Goal: Information Seeking & Learning: Check status

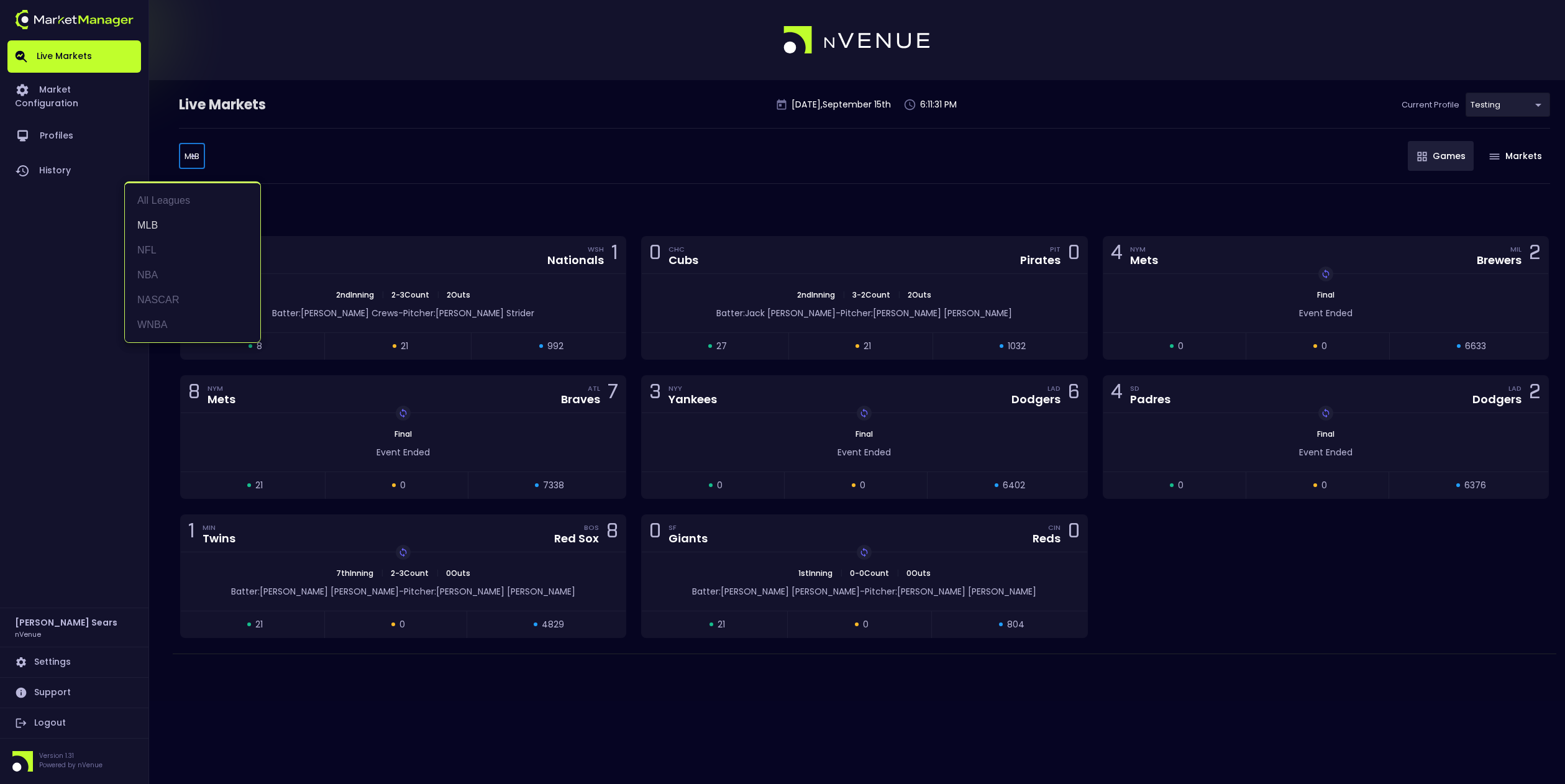
click at [191, 158] on body "Live Markets Market Configuration Profiles History [PERSON_NAME] nVenue Setting…" at bounding box center [782, 392] width 1565 height 784
click at [147, 226] on li "MLB" at bounding box center [192, 226] width 136 height 25
click at [514, 320] on div "2nd Inning | 2 - 3 Count | 2 Outs Batter: [PERSON_NAME]: [PERSON_NAME]" at bounding box center [403, 303] width 445 height 59
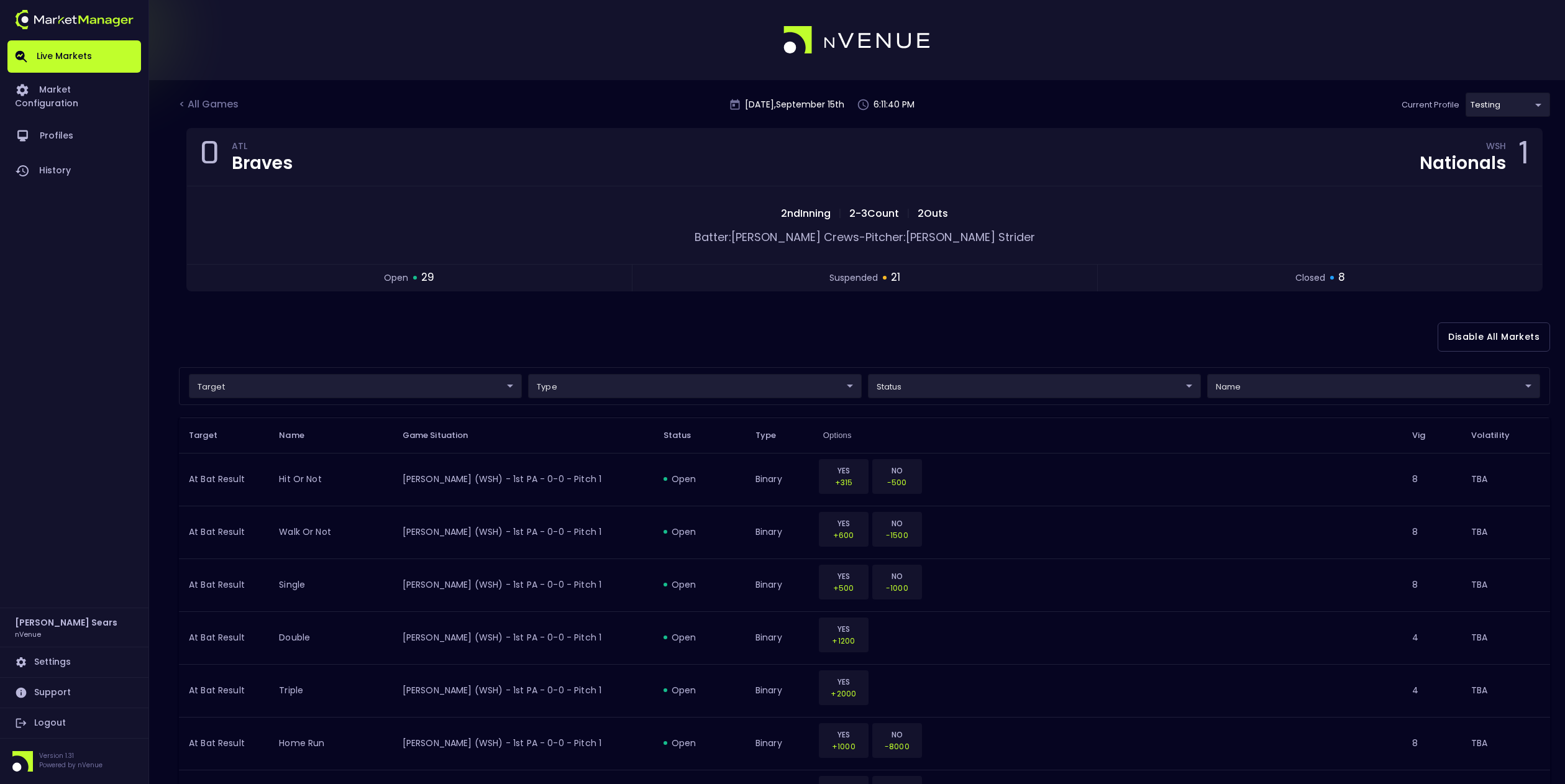
click at [216, 103] on div "< All Games" at bounding box center [209, 105] width 62 height 16
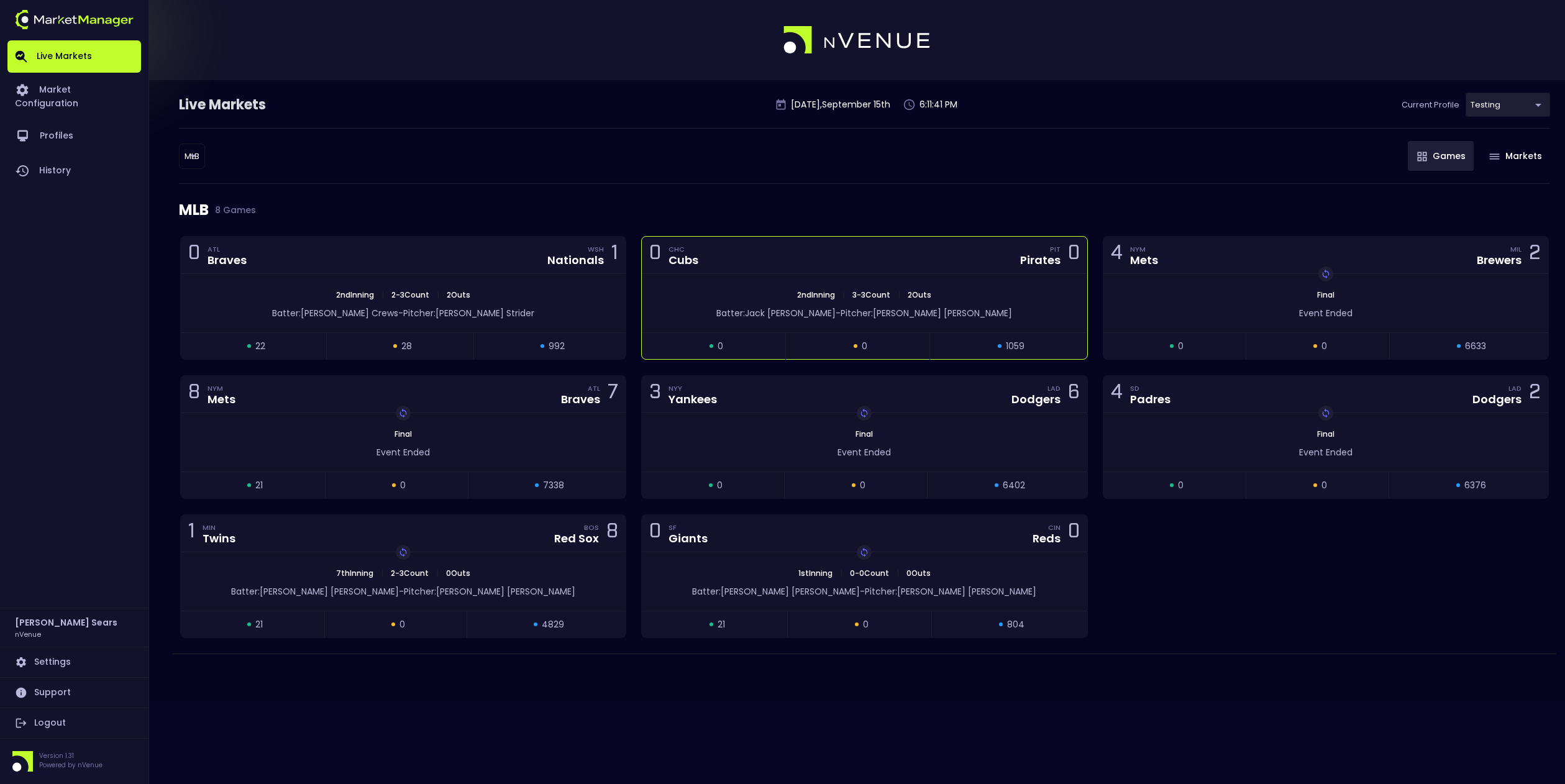
click at [723, 325] on div "2nd Inning | 3 - 3 Count | 2 Outs Batter: [PERSON_NAME]: [PERSON_NAME]" at bounding box center [864, 303] width 445 height 59
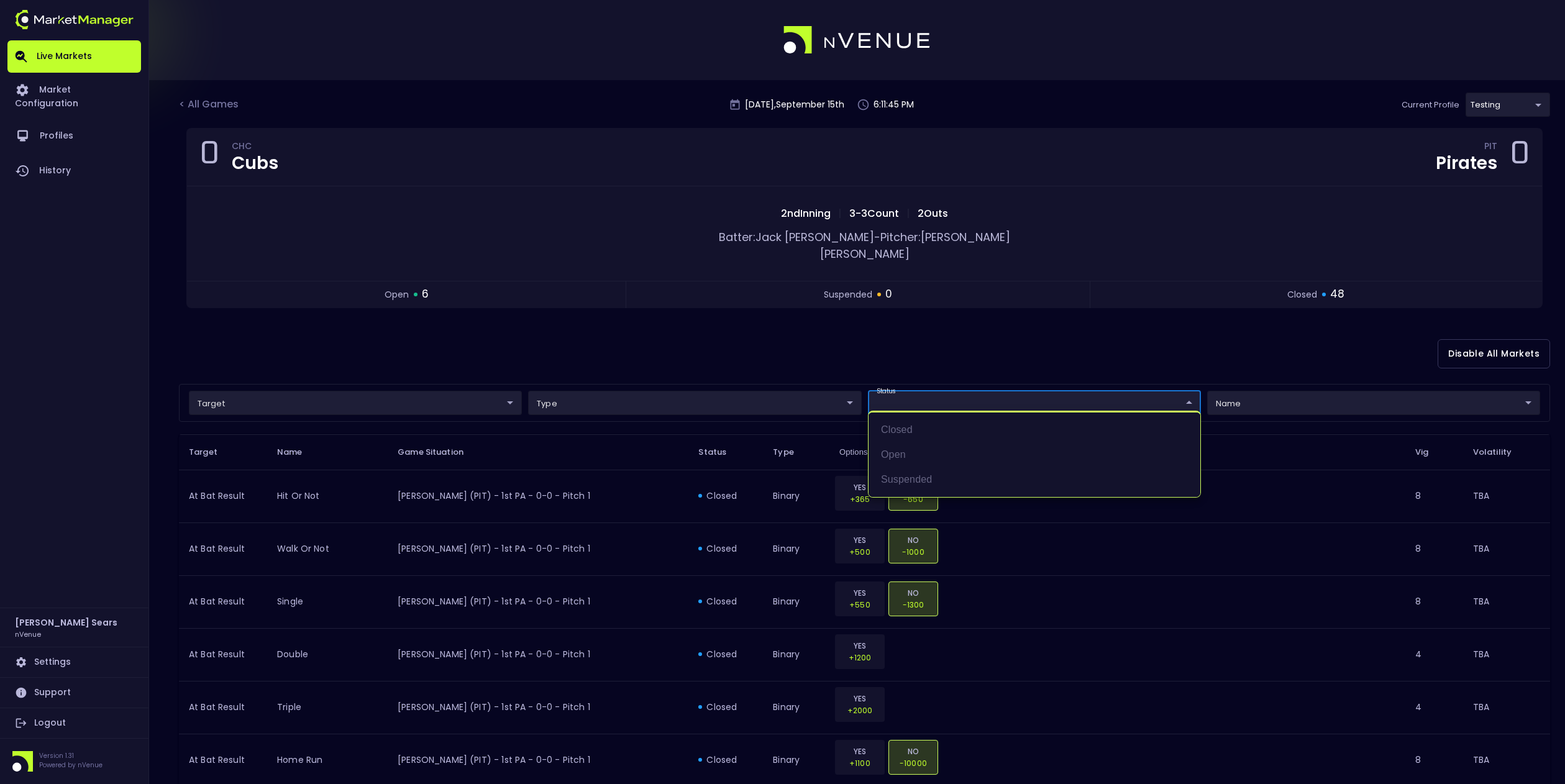
click at [375, 386] on div at bounding box center [782, 392] width 1565 height 784
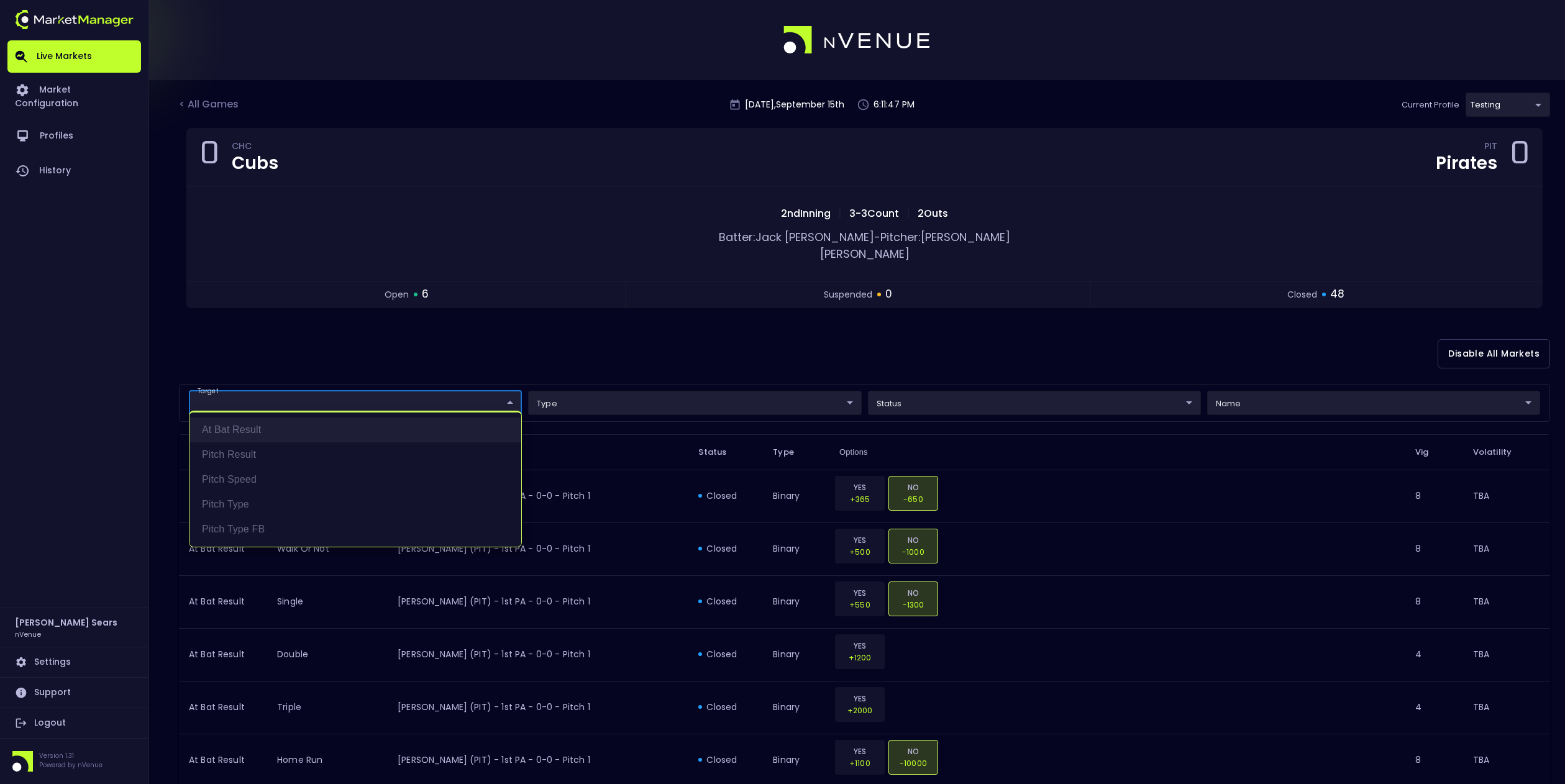
click at [247, 429] on li "At Bat Result" at bounding box center [355, 429] width 332 height 25
type input "At Bat Result"
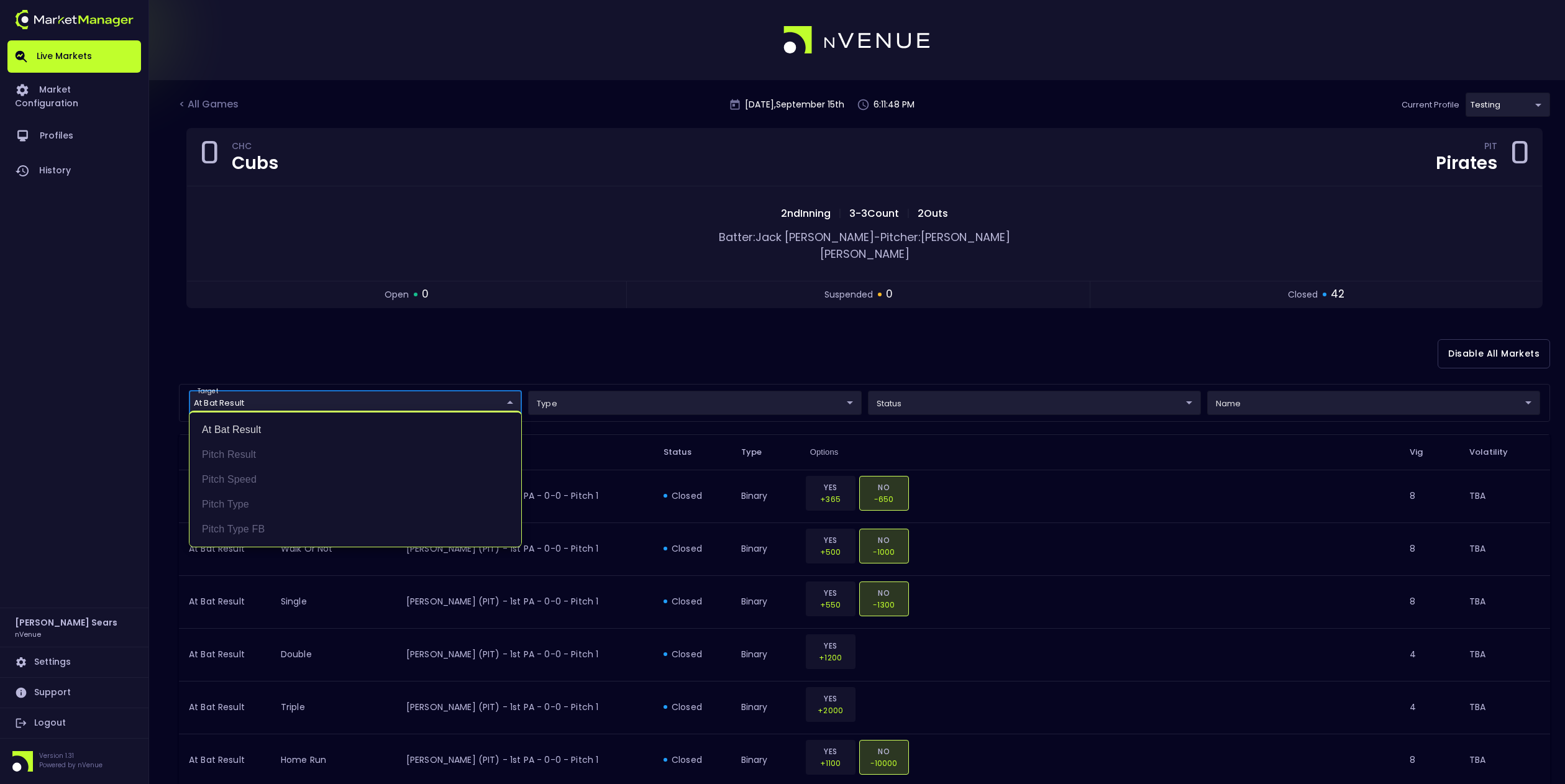
click at [928, 395] on div at bounding box center [782, 392] width 1565 height 784
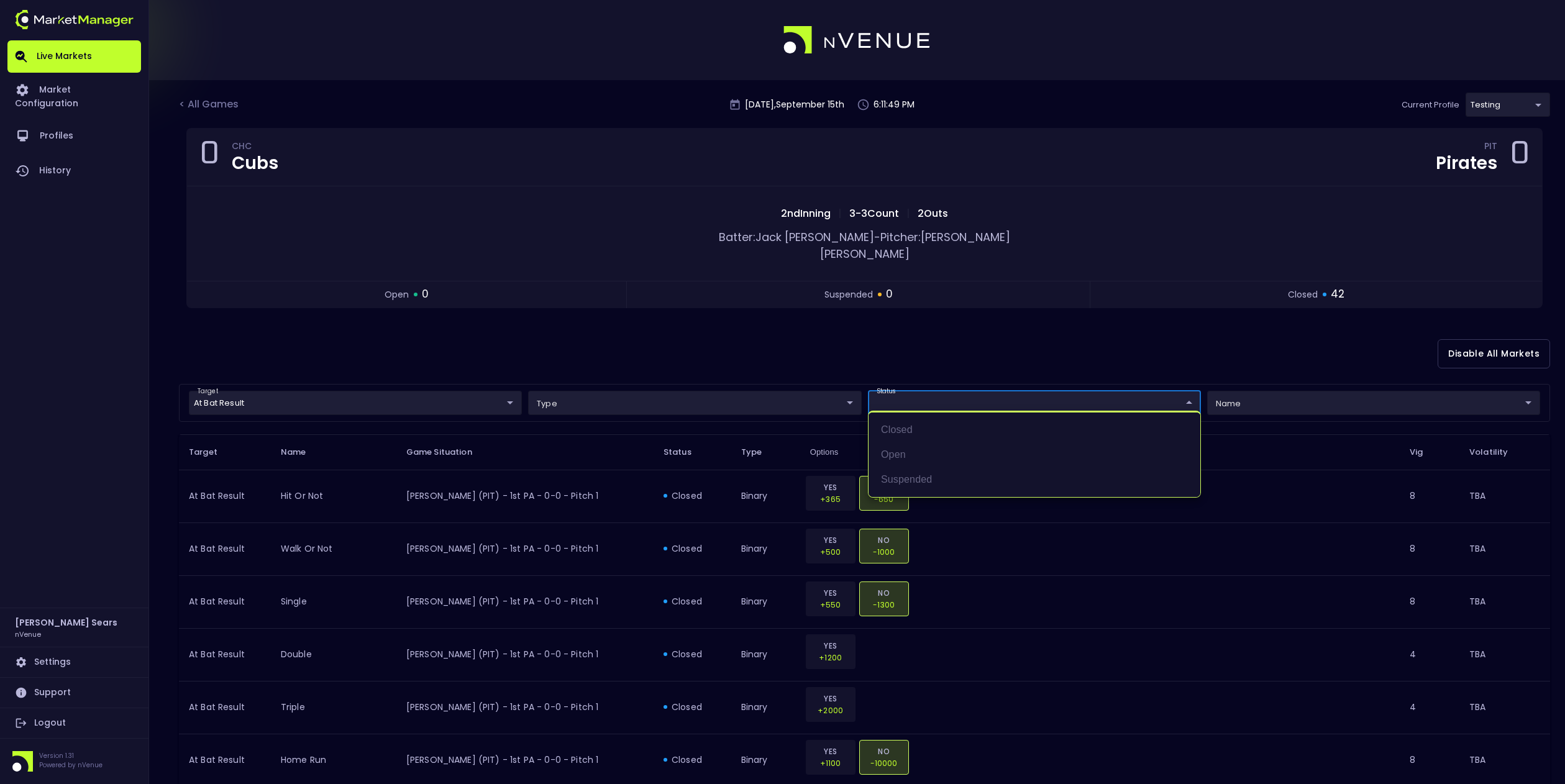
click at [909, 453] on li "open" at bounding box center [1034, 455] width 332 height 25
type input "open"
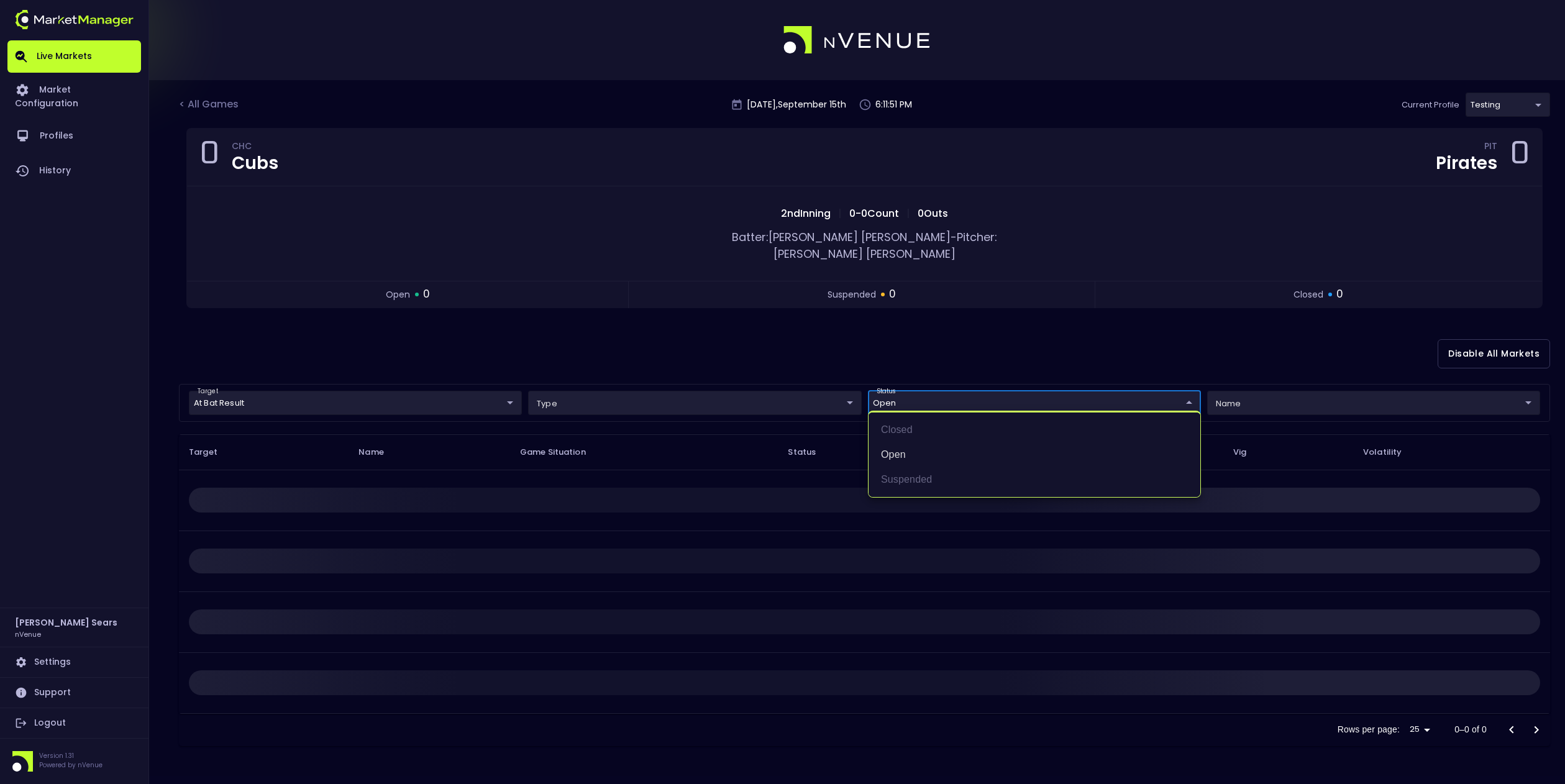
click at [703, 349] on div at bounding box center [782, 392] width 1565 height 784
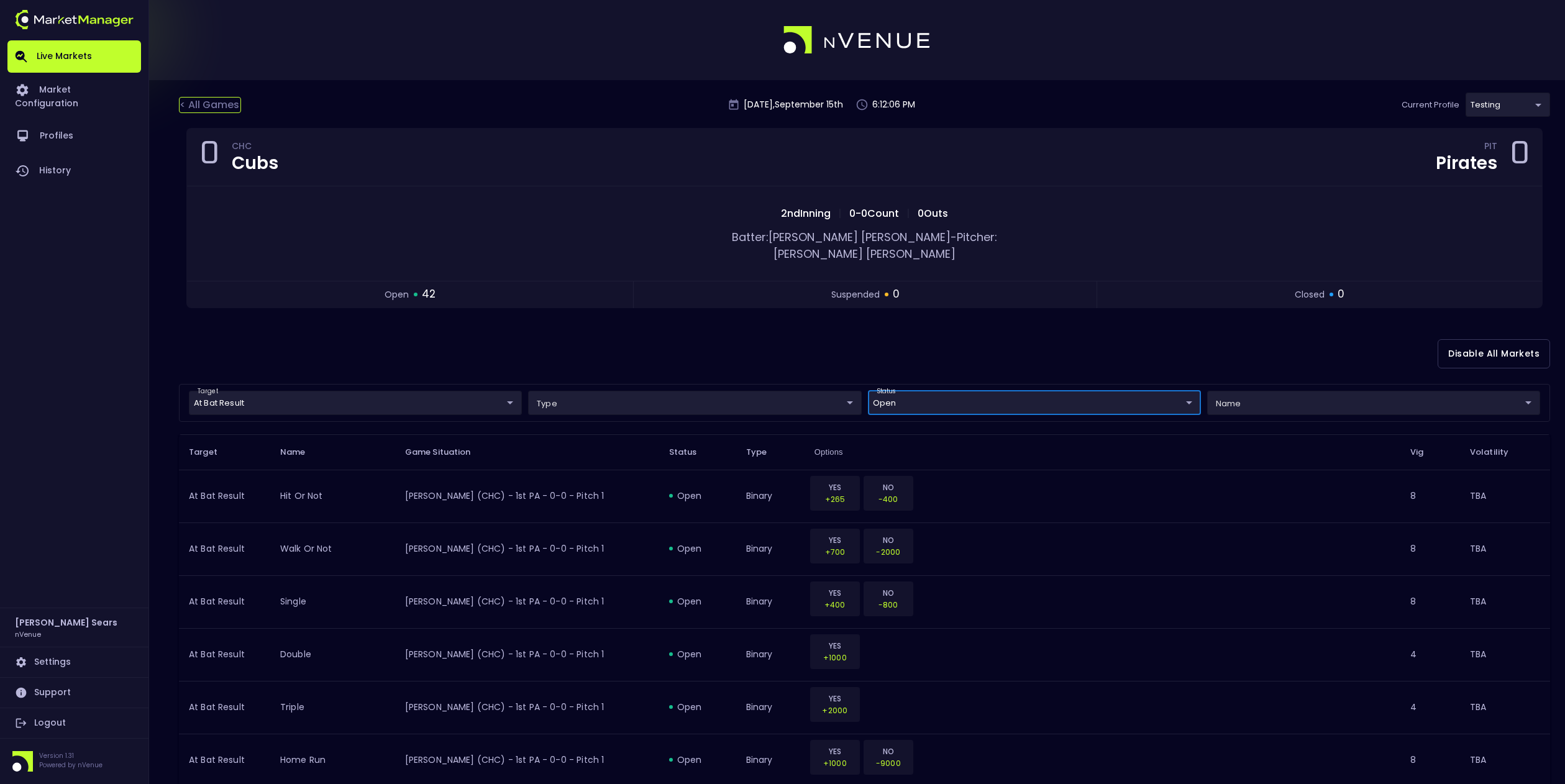
click at [224, 102] on div "< All Games" at bounding box center [209, 105] width 62 height 16
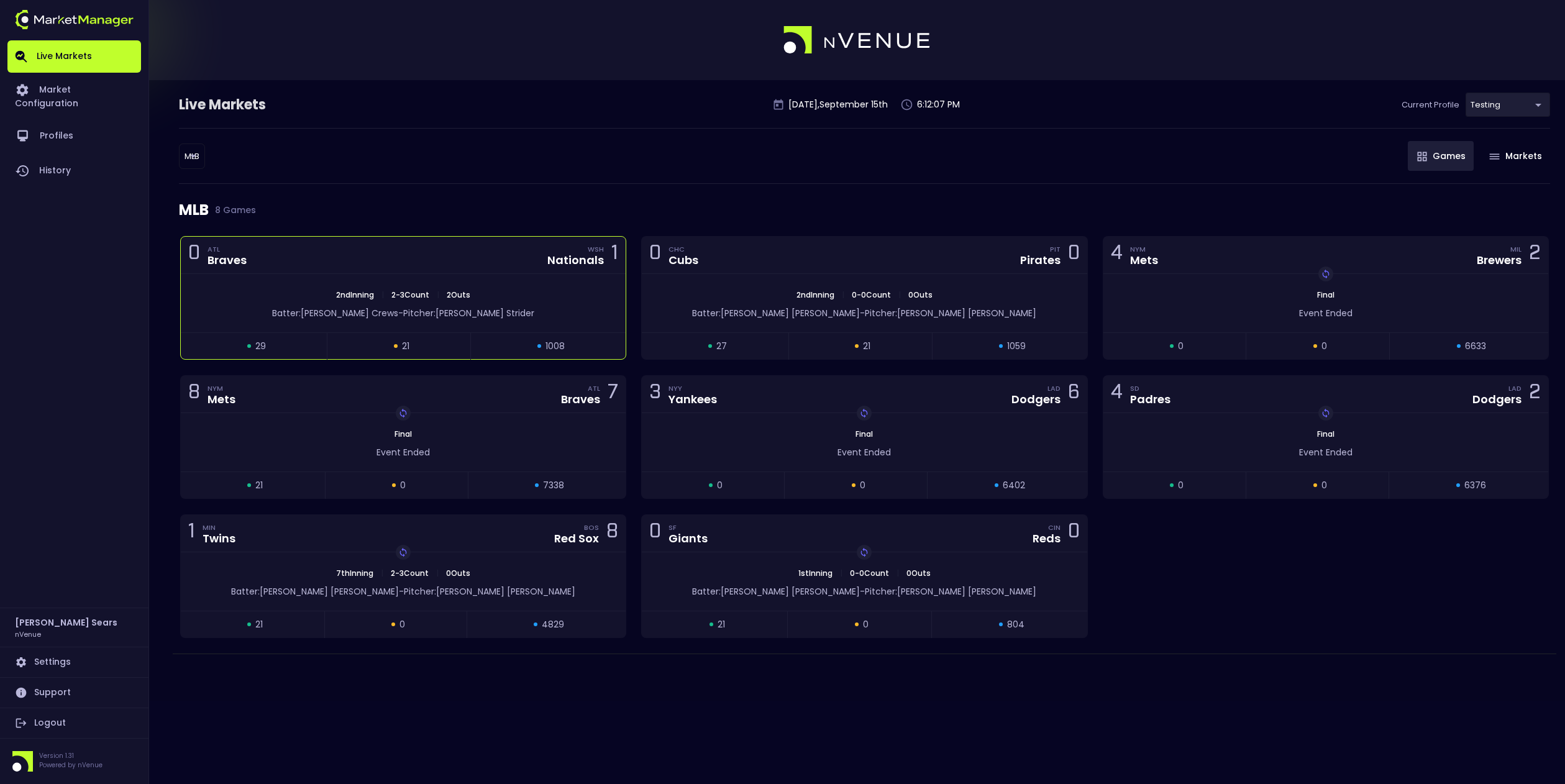
click at [473, 305] on div "Batter: [PERSON_NAME]: [PERSON_NAME]" at bounding box center [403, 310] width 445 height 19
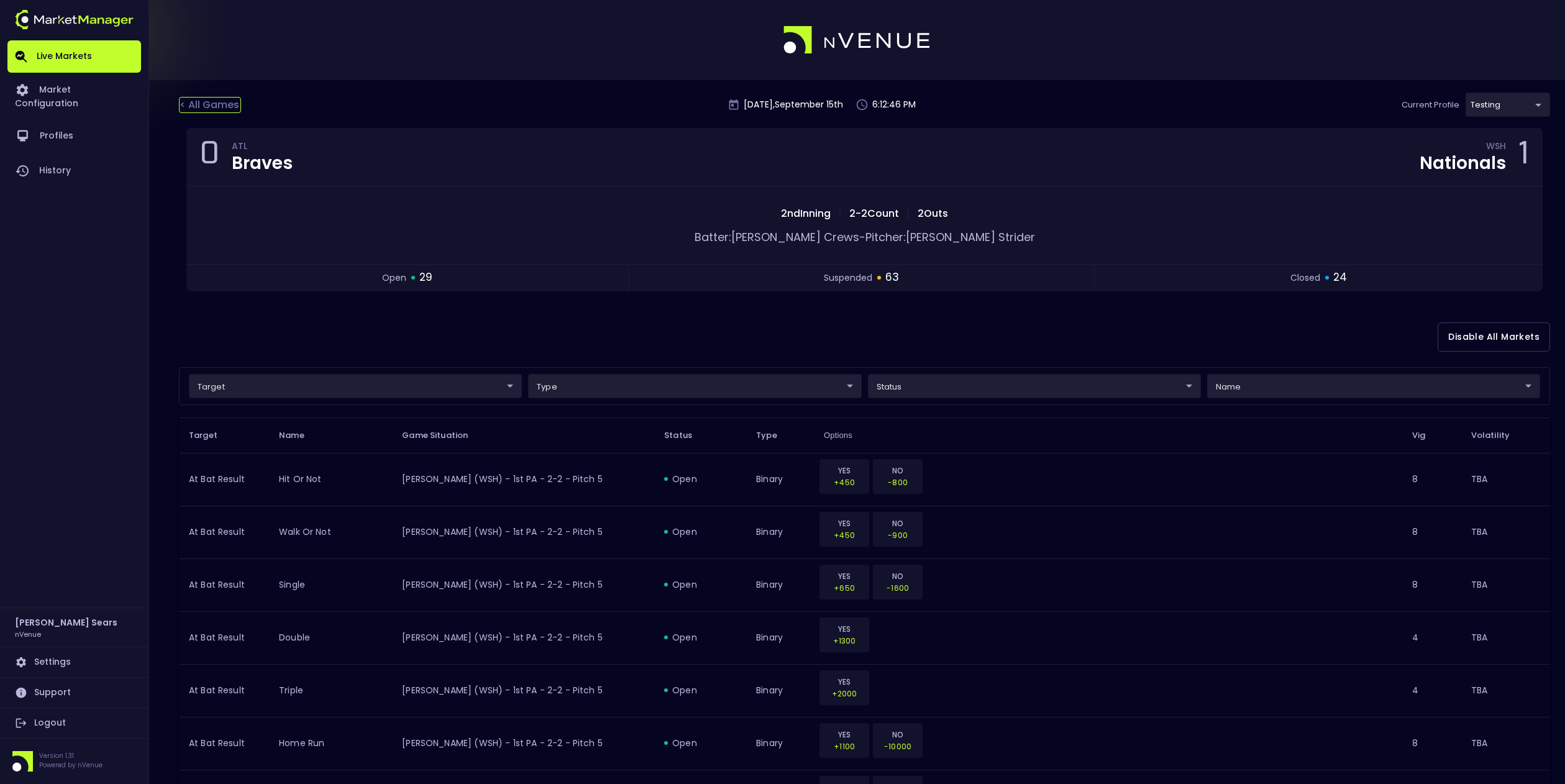
click at [223, 107] on div "< All Games" at bounding box center [209, 105] width 62 height 16
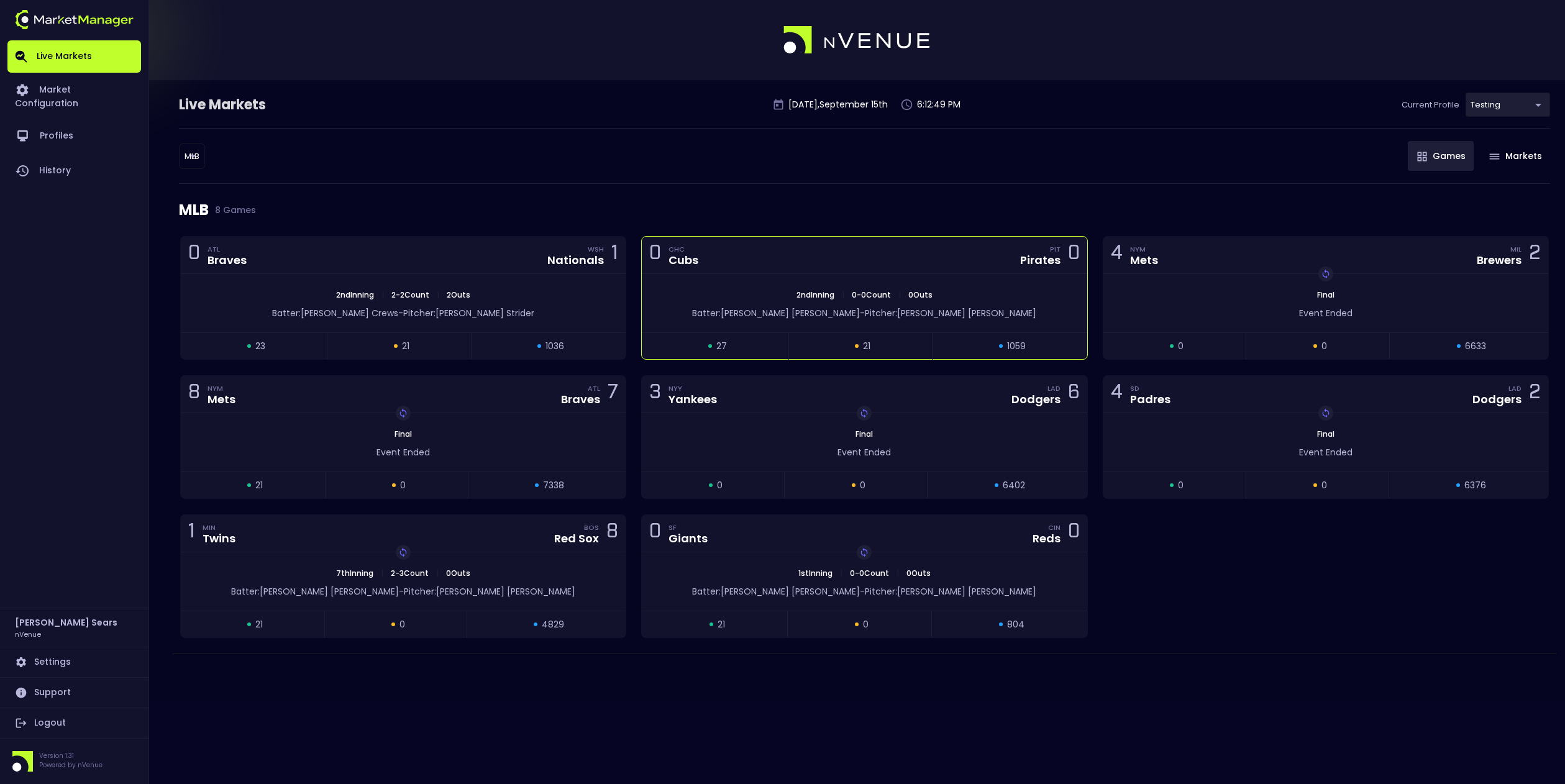
click at [727, 304] on div "Batter: [PERSON_NAME] - Pitcher: [PERSON_NAME]" at bounding box center [864, 310] width 445 height 19
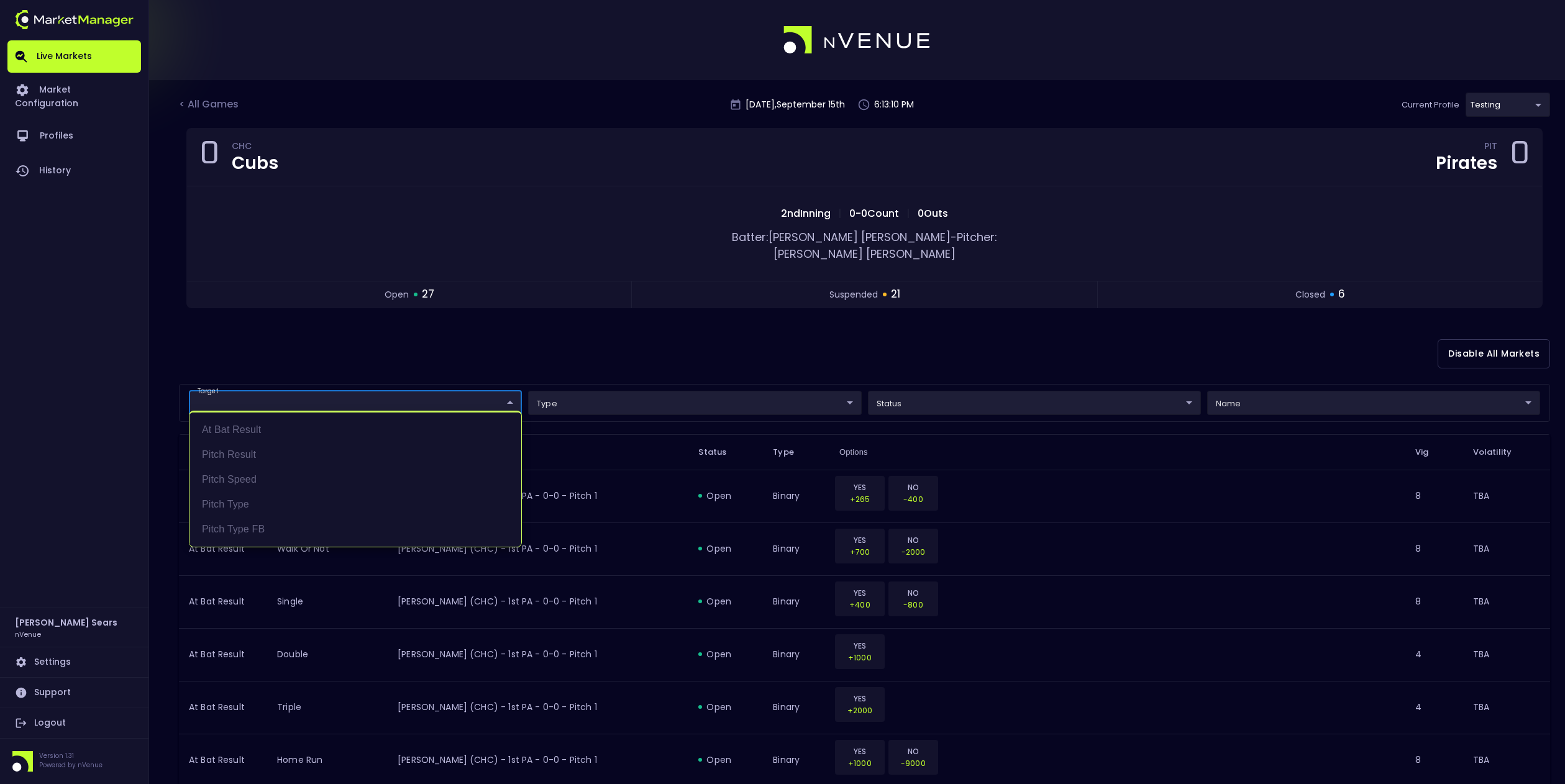
click at [241, 429] on li "At Bat Result" at bounding box center [355, 429] width 332 height 25
type input "At Bat Result"
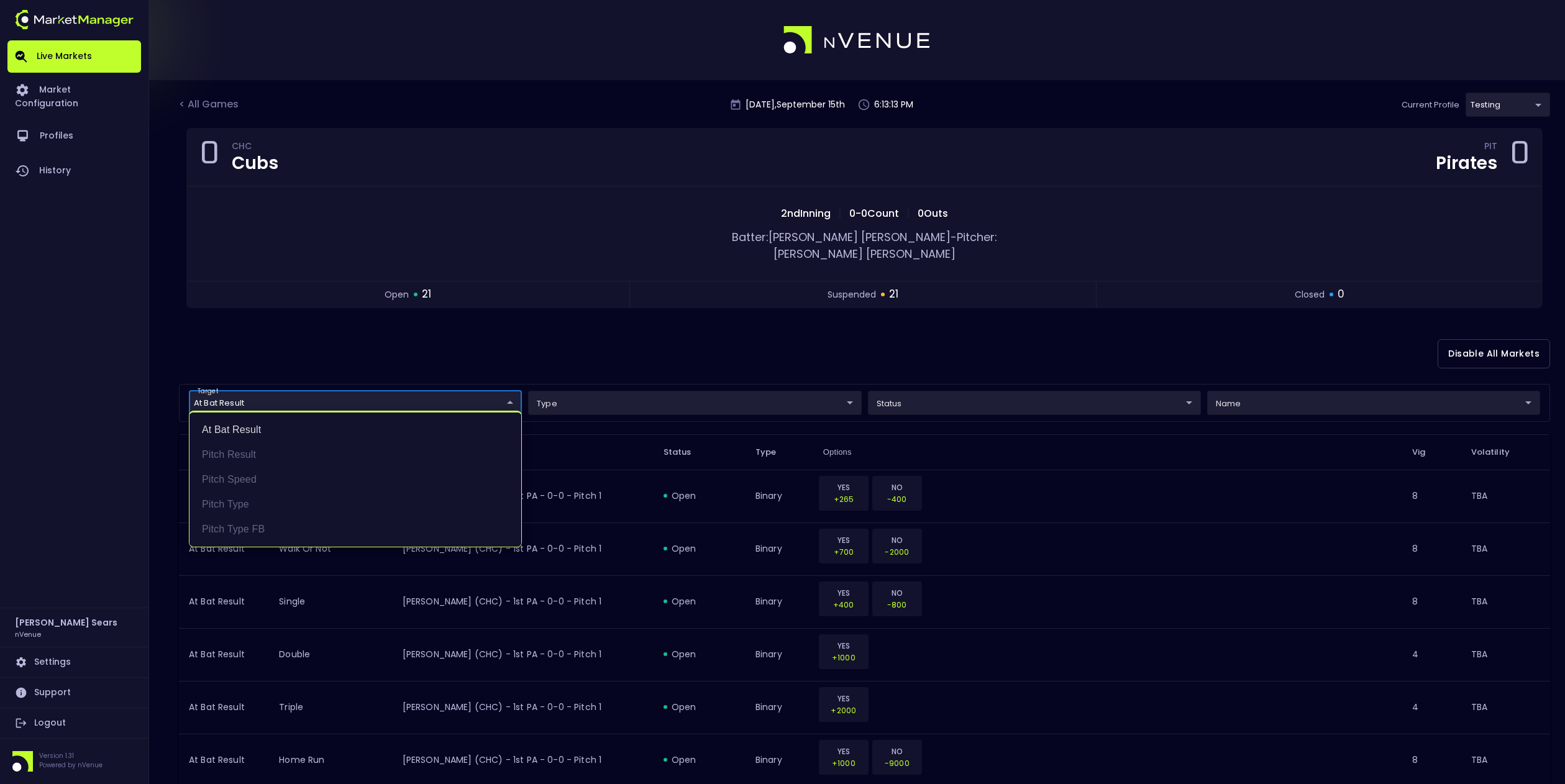
click at [910, 385] on div at bounding box center [782, 392] width 1565 height 784
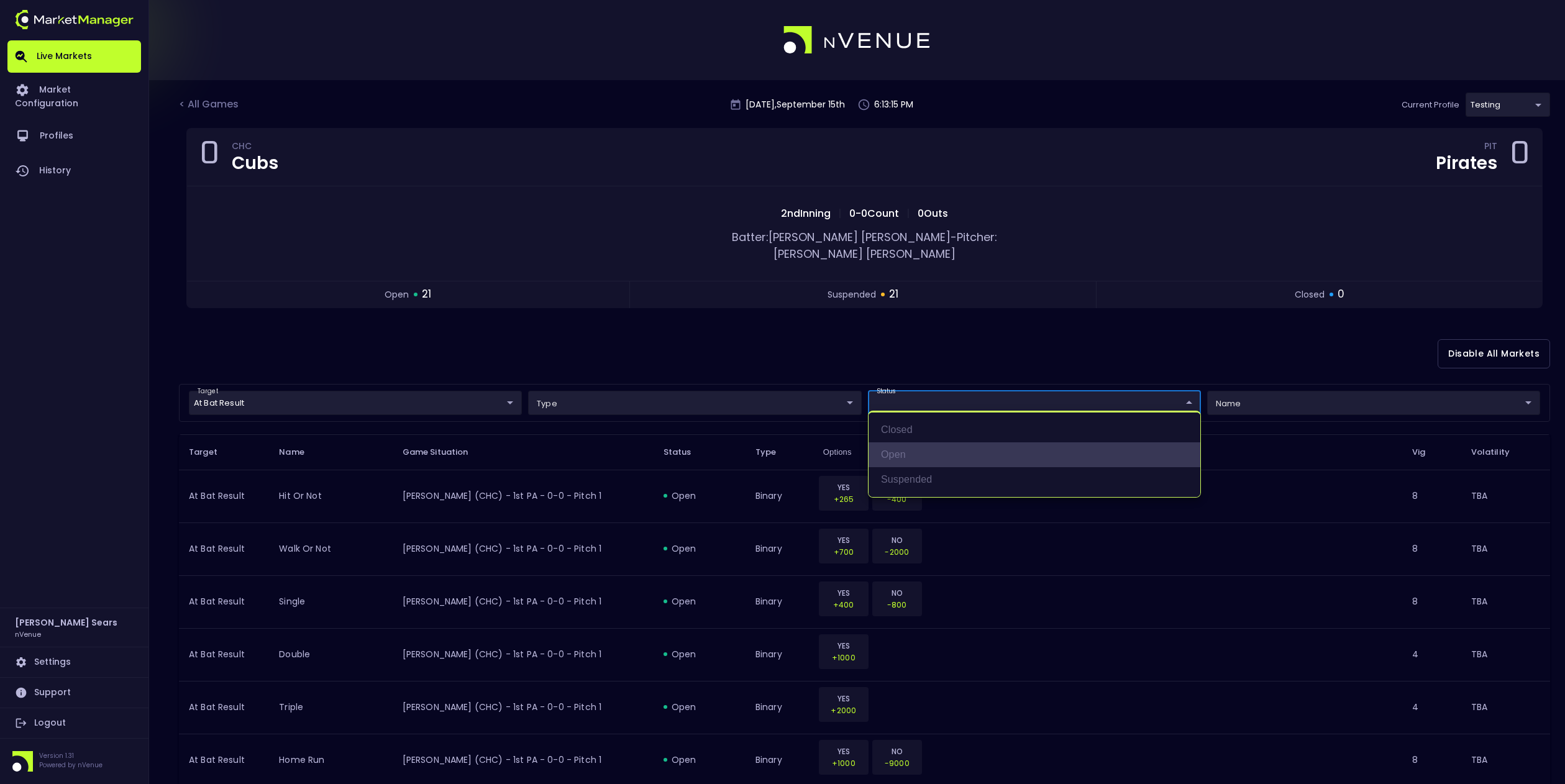
click at [909, 453] on li "open" at bounding box center [1034, 455] width 332 height 25
type input "open"
click at [707, 346] on div at bounding box center [782, 392] width 1565 height 784
